Goal: Task Accomplishment & Management: Use online tool/utility

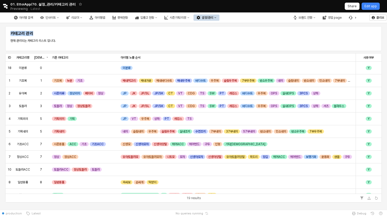
click at [213, 16] on div "설정/관리" at bounding box center [207, 18] width 11 height 4
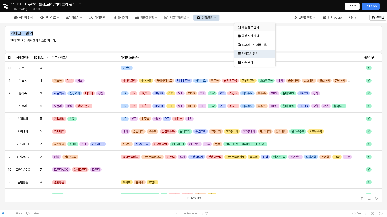
click at [261, 30] on div "제품 정보 관리" at bounding box center [254, 27] width 41 height 8
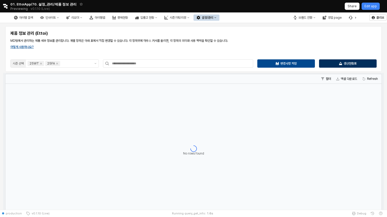
click at [336, 62] on div "생산현황표" at bounding box center [347, 64] width 53 height 8
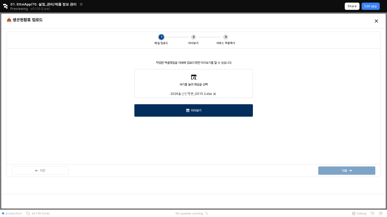
click at [197, 108] on div "미리보기" at bounding box center [194, 111] width 114 height 12
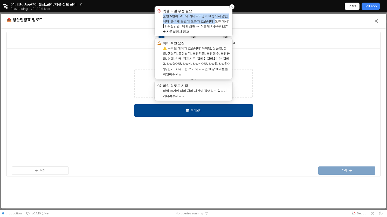
drag, startPoint x: 164, startPoint y: 14, endPoint x: 199, endPoint y: 18, distance: 36.0
click at [199, 18] on label "품번 5번째 코드와 카테고리명이 매칭되지 않습니다. 총 1개 품번에 오류가 있습니다. 오류 예시: | !! 해결방법!! 메인 화면 → '어떻게…" at bounding box center [196, 23] width 66 height 19
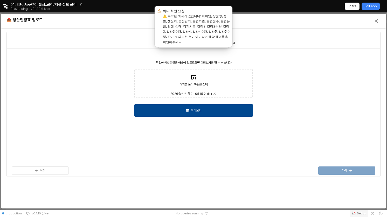
click at [358, 215] on span "Debug" at bounding box center [361, 213] width 9 height 4
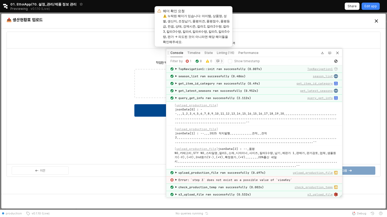
click at [220, 59] on label "3" at bounding box center [221, 61] width 2 height 4
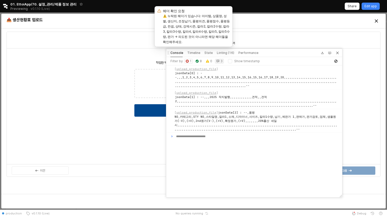
click at [187, 62] on img "button" at bounding box center [187, 61] width 3 height 3
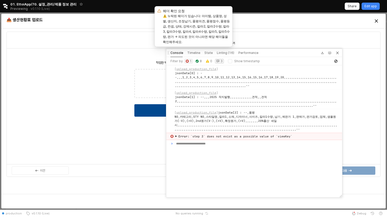
click at [217, 63] on button "3" at bounding box center [219, 61] width 9 height 5
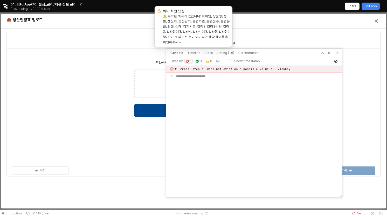
click at [176, 68] on span "▶" at bounding box center [176, 69] width 2 height 4
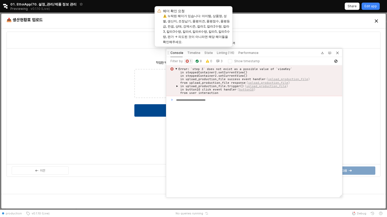
click at [177, 86] on span "▶" at bounding box center [177, 86] width 2 height 3
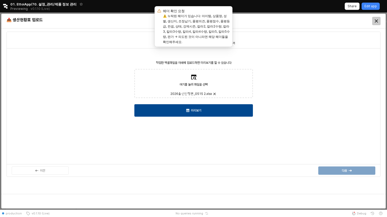
click at [379, 20] on div "Close" at bounding box center [376, 21] width 8 height 8
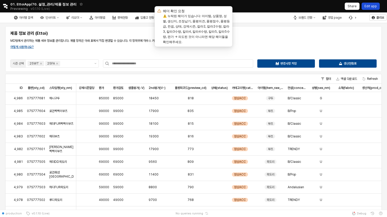
click at [375, 7] on p "Edit app" at bounding box center [370, 6] width 12 height 4
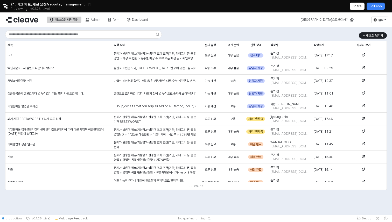
click at [192, 34] on div "+ 새 요청 남기기 제목 제목 요청 상세 요청 상세 문의 유형 문의 유형 우선 순위 우선 순위 진행 상태 진행 상태 작성자 작성자 작성일시 작…" at bounding box center [196, 110] width 386 height 162
click at [217, 200] on div "+ 새 요청 남기기 제목 제목 요청 상세 요청 상세 문의 유형 문의 유형 우선 순위 우선 순위 진행 상태 진행 상태 작성자 작성자 작성일시 작…" at bounding box center [196, 118] width 392 height 182
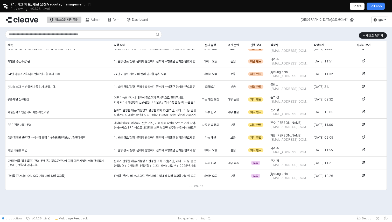
scroll to position [248, 0]
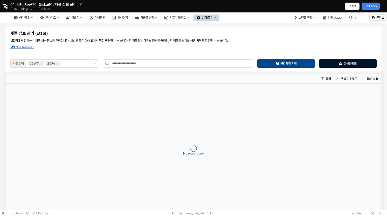
click at [347, 64] on p "생산현황표" at bounding box center [350, 63] width 13 height 4
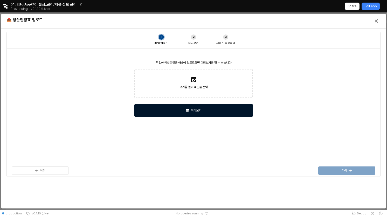
click at [225, 109] on div "미리보기" at bounding box center [194, 111] width 114 height 12
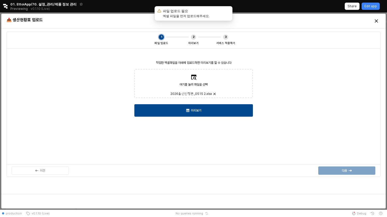
click at [205, 103] on div "작업한 엑셀파일을 아래에 업로드하면 미리보기를 할 수 있습니다 여기를 눌러 파일을 선택 2026출산진행본_0515 2.xls…" at bounding box center [194, 106] width 368 height 110
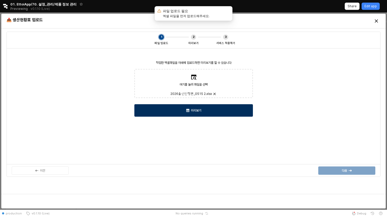
click at [204, 111] on div "미리보기" at bounding box center [194, 111] width 114 height 12
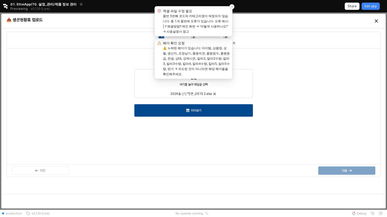
drag, startPoint x: 231, startPoint y: 23, endPoint x: 157, endPoint y: 19, distance: 73.8
click at [157, 19] on div "엑셀 파일 수정 필요 품번 5번째 코드와 카테고리명이 매칭되지 않습니다. 총 1개 품번에 오류가 있습니다. 오류 예시: | !! 해결방법!! …" at bounding box center [194, 21] width 78 height 30
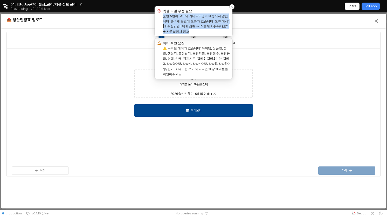
drag, startPoint x: 163, startPoint y: 15, endPoint x: 230, endPoint y: 25, distance: 67.9
click at [229, 25] on label "품번 5번째 코드와 카테고리명이 매칭되지 않습니다. 총 1개 품번에 오류가 있습니다. 오류 예시: | !! 해결방법!! 메인 화면 → '어떻게…" at bounding box center [196, 23] width 66 height 19
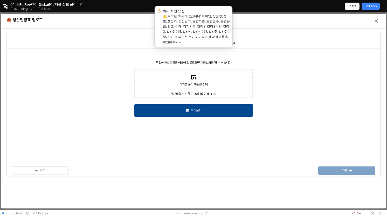
copy label "품번 5번째 코드와 카테고리명이 매칭되지 않습니다. 총 1개 품번에 오류가 있습니다. 오류 예시: | !! 해결방법!! 메인 화면 → '어떻게…"
click at [375, 17] on div "Close" at bounding box center [376, 21] width 8 height 8
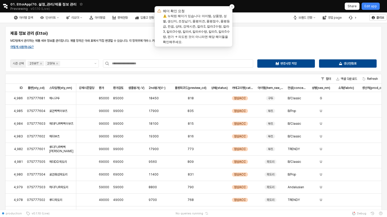
click at [230, 7] on div "Notifications (F8)" at bounding box center [231, 6] width 5 height 5
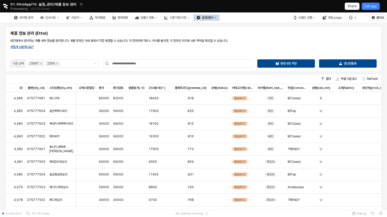
click at [243, 41] on p "MD팀에서 관리하는 제품 세부 정보를 관리합니다. 개별 항목은 아래 표에서 직접 변경할 수 있습니다. 각 항목위에 마우스 커서를 올리면, 각 …" at bounding box center [193, 40] width 366 height 5
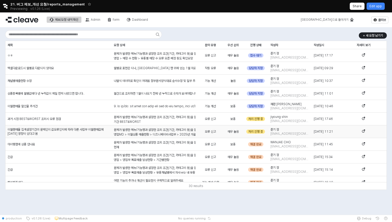
click at [136, 133] on p "영업MD > 이월상품 매출현황 > 디즈니베이비사업부 > 2025년 가을이월 / 2025년 봄이월 판매율 값 오류" at bounding box center [155, 134] width 82 height 5
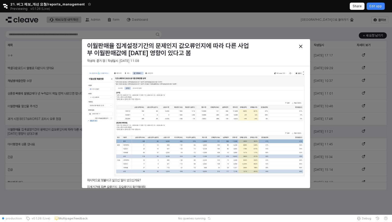
scroll to position [258, 0]
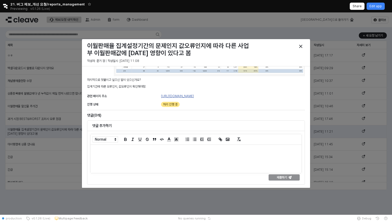
click at [194, 97] on link "https://agabang.cleave.work/app/sales-carryover" at bounding box center [177, 96] width 33 height 4
click at [109, 17] on div at bounding box center [196, 113] width 392 height 203
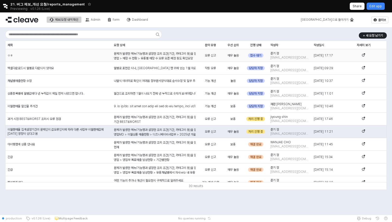
click at [59, 57] on div "ㅇㅎ" at bounding box center [58, 55] width 106 height 13
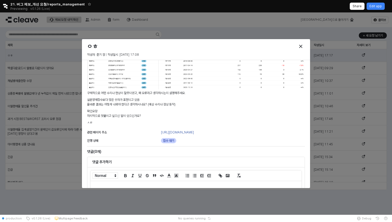
scroll to position [129, 0]
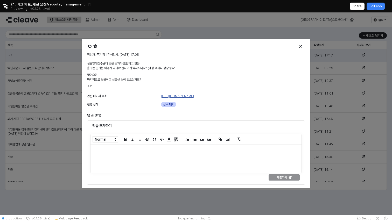
click at [194, 95] on link "https://agabang.cleave.work/app/sales-shop-count" at bounding box center [177, 96] width 33 height 4
click at [303, 45] on div "Close" at bounding box center [301, 47] width 8 height 8
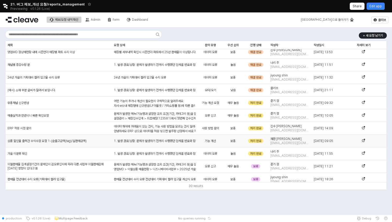
scroll to position [248, 0]
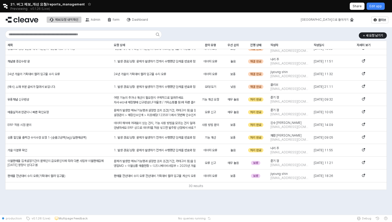
click at [6, 6] on icon "Retool logo" at bounding box center [5, 6] width 5 height 5
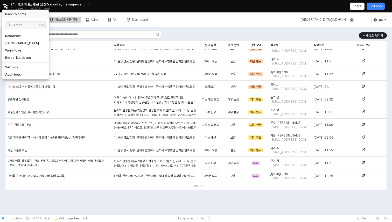
click at [7, 13] on h5 "Back to home" at bounding box center [15, 14] width 21 height 4
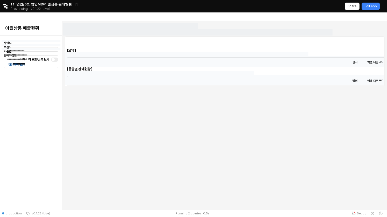
type input "******"
type input "***"
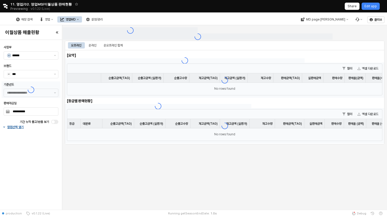
type input "**********"
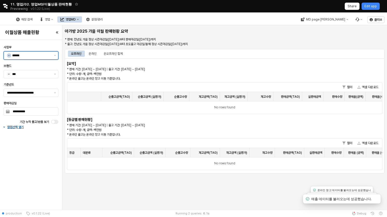
click at [47, 55] on input "******" at bounding box center [31, 55] width 39 height 5
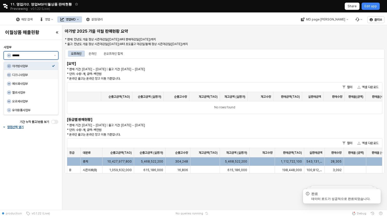
click at [51, 74] on div "디즈니사업부" at bounding box center [32, 75] width 40 height 4
type input "******"
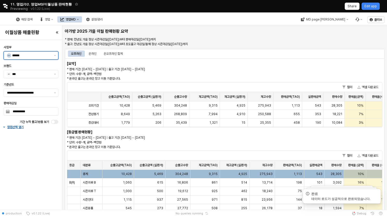
type input "******"
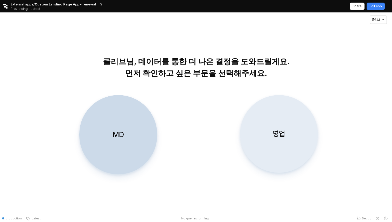
click at [286, 128] on div "영업" at bounding box center [278, 133] width 73 height 77
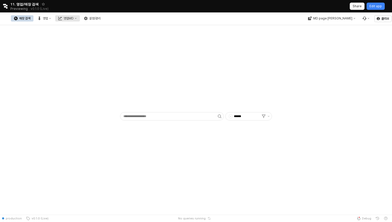
click at [80, 16] on button "영업MD" at bounding box center [67, 18] width 25 height 6
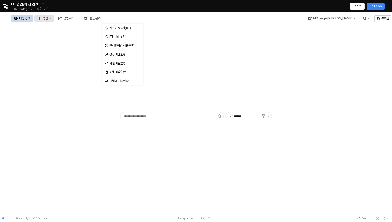
click at [54, 19] on button "영업" at bounding box center [44, 18] width 20 height 6
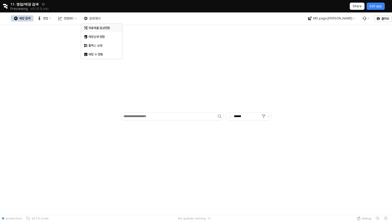
click at [99, 26] on div "목표매출 달성현황" at bounding box center [101, 28] width 27 height 4
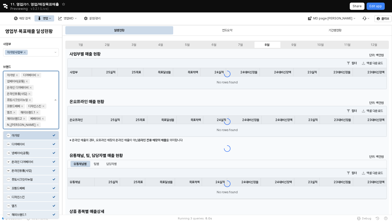
click at [56, 103] on button "제안 사항 표시" at bounding box center [55, 100] width 6 height 58
click at [44, 64] on div at bounding box center [31, 61] width 56 height 8
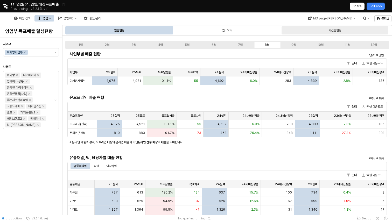
click at [327, 32] on div "기간별현황" at bounding box center [335, 30] width 107 height 8
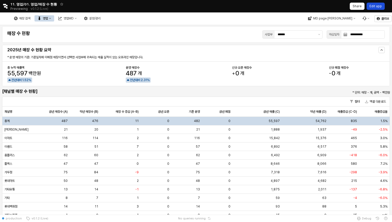
click at [379, 5] on p "Edit app" at bounding box center [376, 6] width 12 height 4
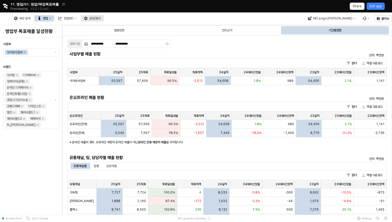
click at [101, 17] on div "설정/관리" at bounding box center [94, 19] width 11 height 4
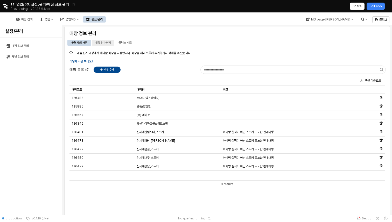
click at [106, 43] on div "매장 인수인계" at bounding box center [103, 43] width 16 height 6
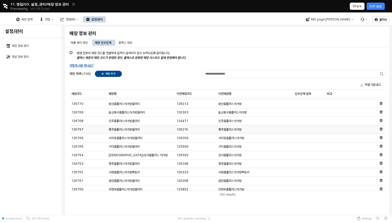
scroll to position [436, 0]
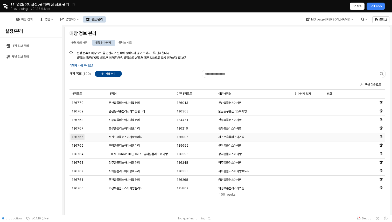
click at [79, 136] on span "126766" at bounding box center [78, 137] width 12 height 4
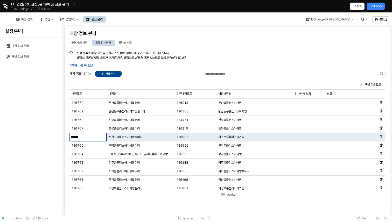
click at [101, 215] on div "production v0.1.16 (Live)" at bounding box center [65, 218] width 130 height 7
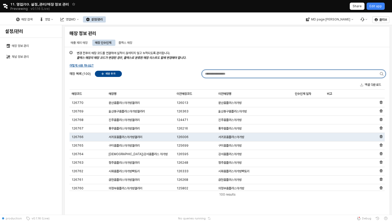
click at [255, 74] on input "App Frame" at bounding box center [291, 74] width 178 height 8
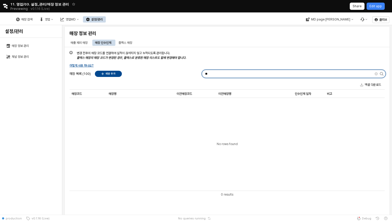
type input "*"
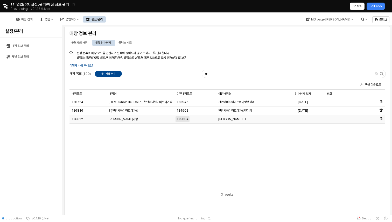
click at [187, 119] on span "125084" at bounding box center [183, 119] width 12 height 4
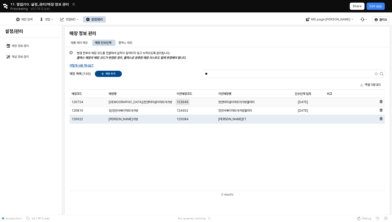
click at [185, 102] on span "123946" at bounding box center [183, 102] width 12 height 4
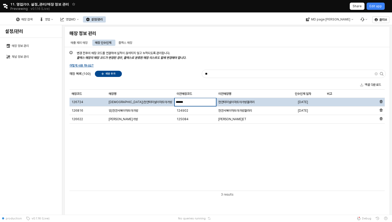
click at [185, 102] on input "******" at bounding box center [195, 102] width 41 height 6
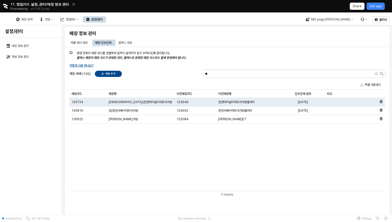
click at [217, 72] on input "**" at bounding box center [288, 74] width 173 height 8
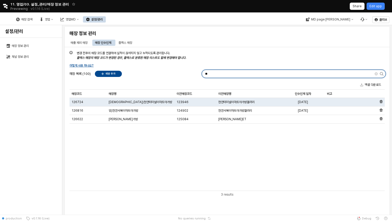
paste input "****"
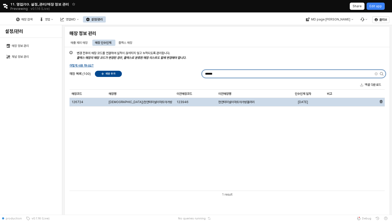
type input "******"
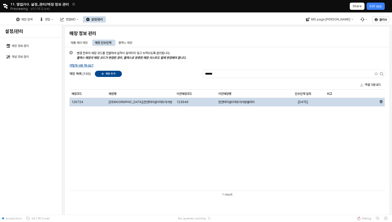
click at [84, 103] on div "126724" at bounding box center [88, 102] width 37 height 9
click at [80, 103] on span "126724" at bounding box center [78, 102] width 12 height 4
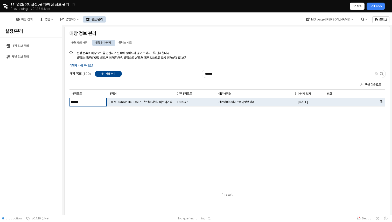
click at [115, 128] on div "매장코드 매장코드 매장명 매장명 이전매장코드 이전매장코드 이전매장명 이전매장명 인수인계 일자 인수인계 일자 비고 비고 126724 신)천안터미…" at bounding box center [227, 140] width 315 height 101
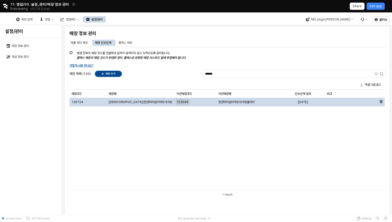
click at [184, 102] on span "123946" at bounding box center [183, 102] width 12 height 4
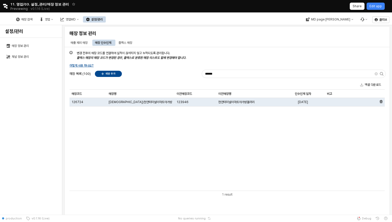
click at [311, 143] on div "매장코드 매장코드 매장명 매장명 이전매장코드 이전매장코드 이전매장명 이전매장명 인수인계 일자 인수인계 일자 비고 비고 126724 신)천안터미…" at bounding box center [227, 140] width 315 height 101
click at [376, 73] on button "Clear" at bounding box center [376, 73] width 3 height 3
